Goal: Find specific page/section: Find specific page/section

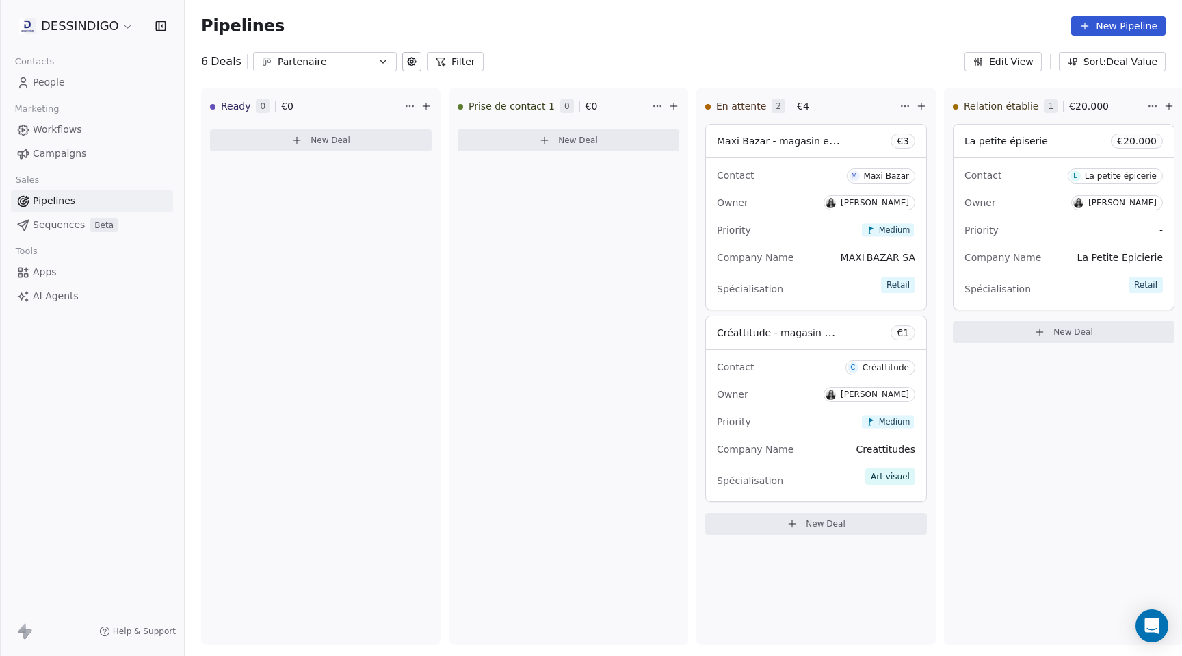
click at [11, 190] on link "Pipelines" at bounding box center [92, 201] width 162 height 23
